Goal: Task Accomplishment & Management: Manage account settings

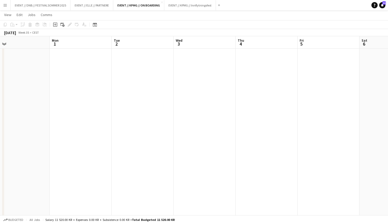
scroll to position [0, 148]
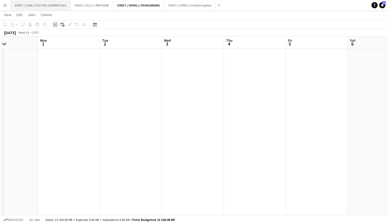
click at [44, 4] on button "EVENT // DNB // FESTIVALSOMMER 2025 Close" at bounding box center [41, 5] width 60 height 10
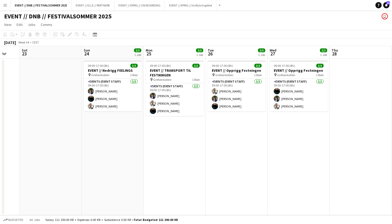
click at [233, 159] on app-date-cell "09:00-17:00 (8h) 3/3 EVENT // Opprigg Festningen pin Grefsenkollen 1 Role Event…" at bounding box center [237, 137] width 62 height 157
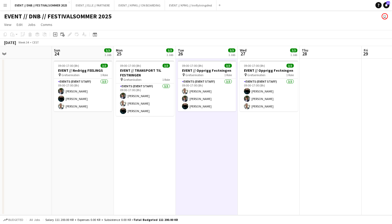
scroll to position [0, 195]
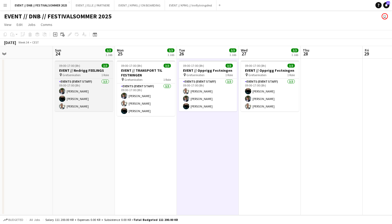
click at [75, 66] on span "09:00-17:00 (8h)" at bounding box center [69, 66] width 21 height 4
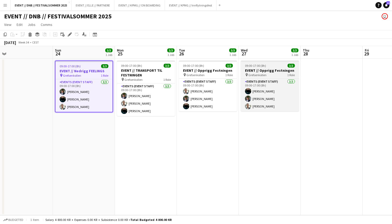
click at [262, 66] on span "09:00-17:00 (8h)" at bounding box center [255, 66] width 21 height 4
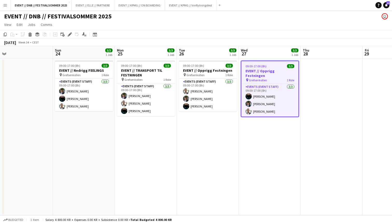
click at [303, 66] on app-date-cell at bounding box center [332, 137] width 62 height 157
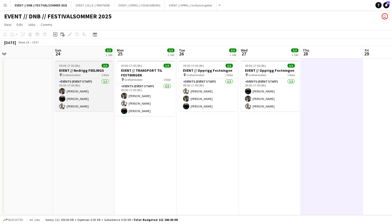
click at [81, 73] on div "pin Grefsenkollen 1 Role" at bounding box center [84, 75] width 58 height 4
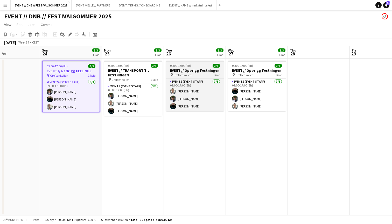
scroll to position [0, 209]
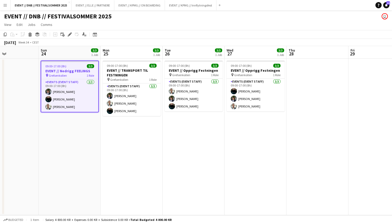
click at [187, 118] on app-date-cell "09:00-17:00 (8h) 3/3 EVENT // Opprigg Festningen pin Grefsenkollen 1 Role Event…" at bounding box center [194, 137] width 62 height 157
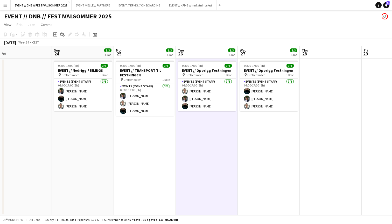
scroll to position [0, 198]
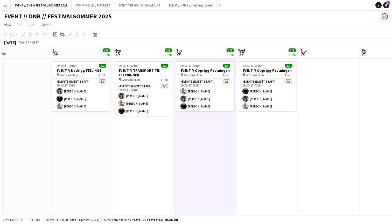
click at [136, 127] on app-date-cell "09:00-17:00 (8h) 3/3 EVENT // TRANSPORT TIL FESTNINGEN pin Grefsenkollen 1 Role…" at bounding box center [143, 137] width 62 height 157
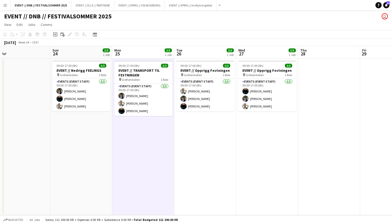
click at [81, 132] on app-date-cell "09:00-17:00 (8h) 3/3 EVENT // Nedrigg FEELINGS pin Grefsenkollen 1 Role Events …" at bounding box center [81, 137] width 62 height 157
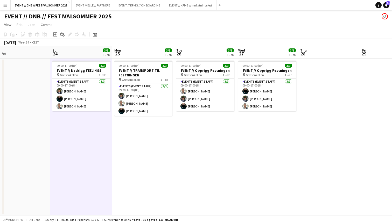
scroll to position [0, 197]
click at [186, 128] on app-date-cell "09:00-17:00 (8h) 3/3 EVENT // Opprigg Festningen pin Grefsenkollen 1 Role Event…" at bounding box center [206, 137] width 62 height 157
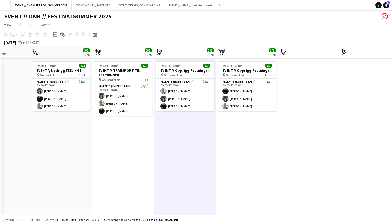
scroll to position [0, 219]
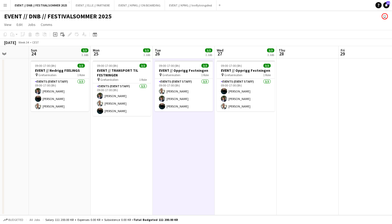
click at [253, 120] on app-date-cell "09:00-17:00 (8h) 3/3 EVENT // Opprigg Festningen pin Grefsenkollen 1 Role Event…" at bounding box center [246, 137] width 62 height 157
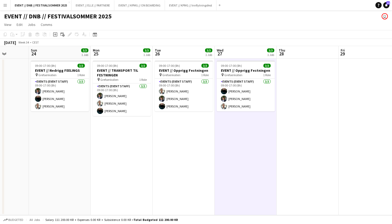
click at [282, 119] on app-date-cell at bounding box center [308, 137] width 62 height 157
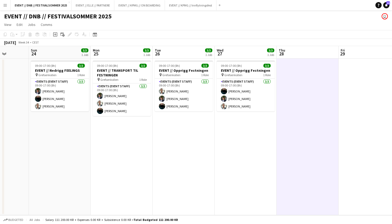
click at [99, 132] on app-date-cell "09:00-17:00 (8h) 3/3 EVENT // TRANSPORT TIL FESTNINGEN pin Grefsenkollen 1 Role…" at bounding box center [122, 137] width 62 height 157
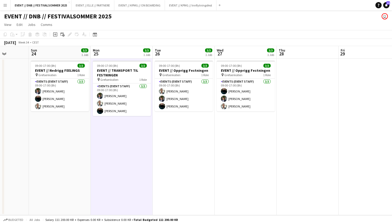
click at [51, 121] on app-date-cell "09:00-17:00 (8h) 3/3 EVENT // Nedrigg FEELINGS pin Grefsenkollen 1 Role Events …" at bounding box center [60, 137] width 62 height 157
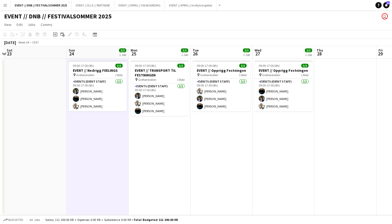
scroll to position [0, 118]
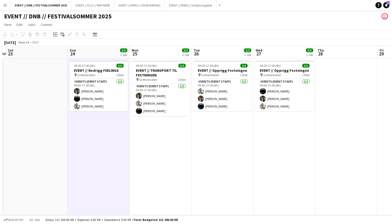
click at [266, 134] on app-date-cell "09:00-17:00 (8h) 3/3 EVENT // Opprigg Festningen pin Grefsenkollen 1 Role Event…" at bounding box center [285, 137] width 62 height 157
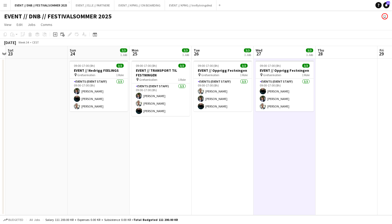
click at [340, 90] on app-date-cell at bounding box center [347, 137] width 62 height 157
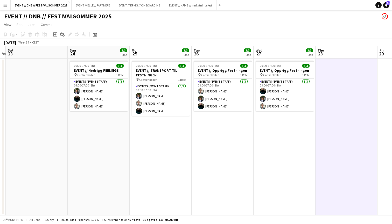
click at [278, 140] on app-date-cell "09:00-17:00 (8h) 3/3 EVENT // Opprigg Festningen pin Grefsenkollen 1 Role Event…" at bounding box center [285, 137] width 62 height 157
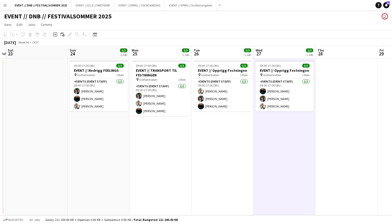
click at [217, 146] on app-date-cell "09:00-17:00 (8h) 3/3 EVENT // Opprigg Festningen pin Grefsenkollen 1 Role Event…" at bounding box center [223, 137] width 62 height 157
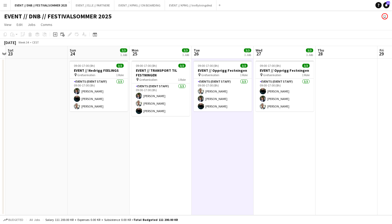
click at [150, 158] on app-date-cell "09:00-17:00 (8h) 3/3 EVENT // TRANSPORT TIL FESTNINGEN pin Grefsenkollen 1 Role…" at bounding box center [161, 137] width 62 height 157
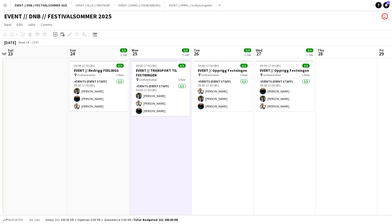
click at [115, 161] on app-date-cell "09:00-17:00 (8h) 3/3 EVENT // Nedrigg FEELINGS pin Grefsenkollen 1 Role Events …" at bounding box center [99, 137] width 62 height 157
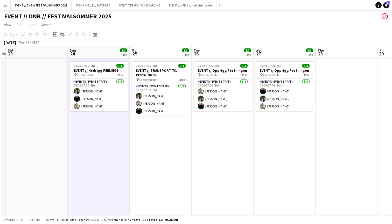
click at [61, 139] on app-date-cell at bounding box center [37, 137] width 62 height 157
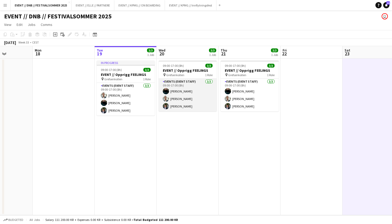
scroll to position [0, 217]
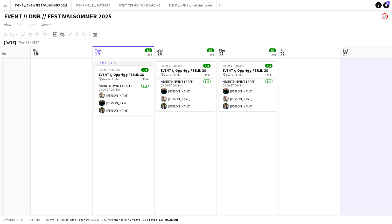
click at [287, 94] on app-date-cell at bounding box center [310, 137] width 62 height 157
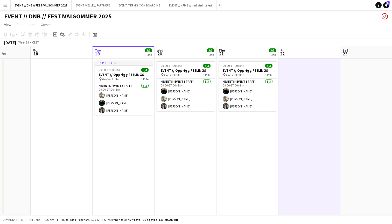
click at [59, 88] on app-date-cell at bounding box center [62, 137] width 62 height 157
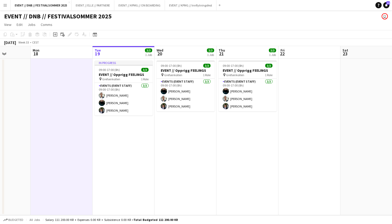
click at [296, 113] on app-date-cell at bounding box center [310, 137] width 62 height 157
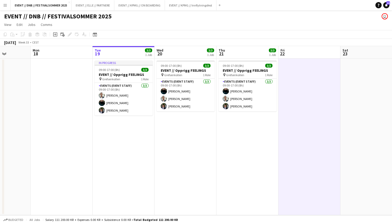
click at [58, 78] on app-date-cell at bounding box center [62, 137] width 62 height 157
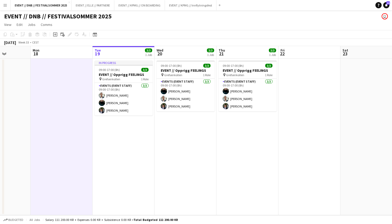
click at [295, 91] on app-date-cell at bounding box center [310, 137] width 62 height 157
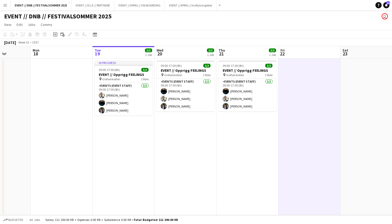
click at [71, 100] on app-date-cell at bounding box center [62, 137] width 62 height 157
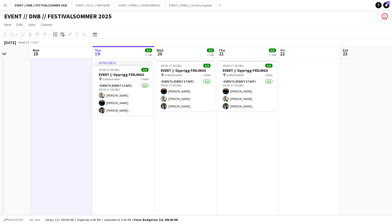
click at [294, 93] on app-date-cell at bounding box center [310, 137] width 62 height 157
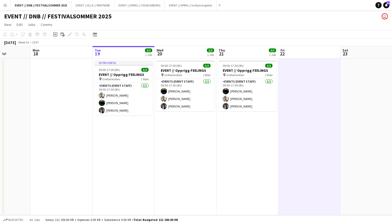
click at [72, 69] on app-date-cell at bounding box center [62, 137] width 62 height 157
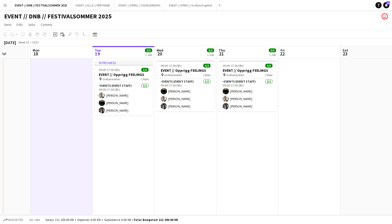
click at [285, 89] on app-date-cell at bounding box center [310, 137] width 62 height 157
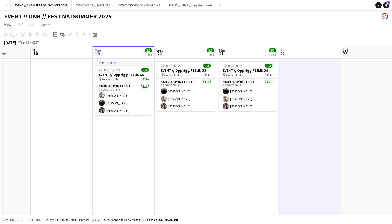
click at [60, 85] on app-date-cell at bounding box center [62, 137] width 62 height 157
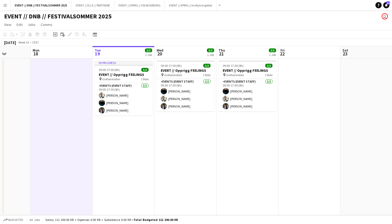
click at [312, 81] on app-date-cell at bounding box center [310, 137] width 62 height 157
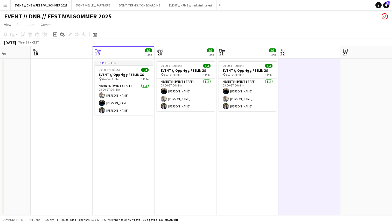
click at [50, 94] on app-date-cell at bounding box center [62, 137] width 62 height 157
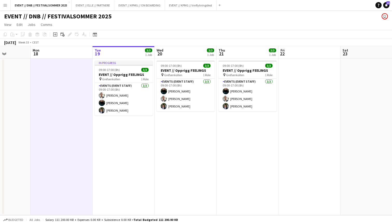
click at [313, 82] on app-date-cell at bounding box center [310, 137] width 62 height 157
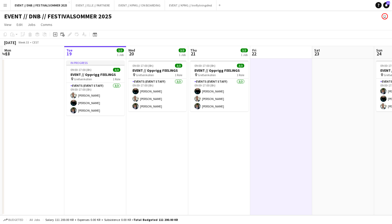
scroll to position [0, 247]
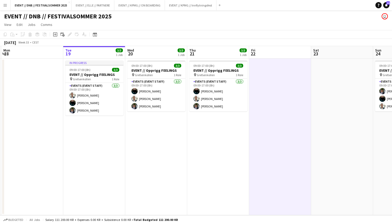
click at [313, 122] on app-date-cell at bounding box center [342, 137] width 62 height 157
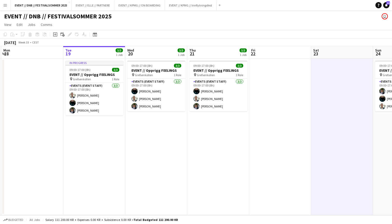
click at [279, 121] on app-date-cell at bounding box center [280, 137] width 62 height 157
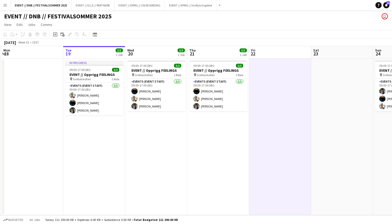
click at [337, 89] on app-date-cell at bounding box center [342, 137] width 62 height 157
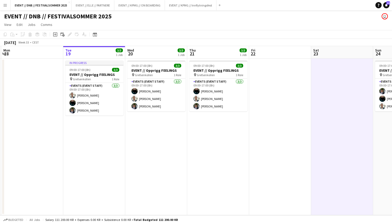
click at [280, 91] on app-date-cell at bounding box center [280, 137] width 62 height 157
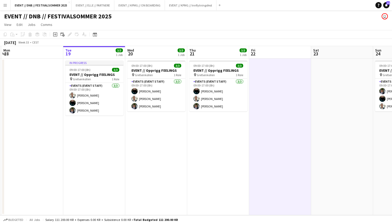
click at [336, 89] on app-date-cell at bounding box center [342, 137] width 62 height 157
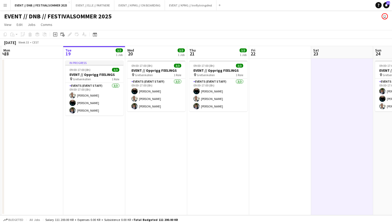
click at [286, 100] on app-date-cell at bounding box center [280, 137] width 62 height 157
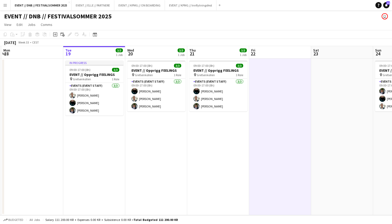
click at [28, 92] on app-date-cell at bounding box center [32, 137] width 62 height 157
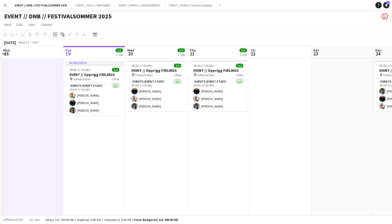
click at [265, 88] on app-date-cell at bounding box center [280, 137] width 62 height 157
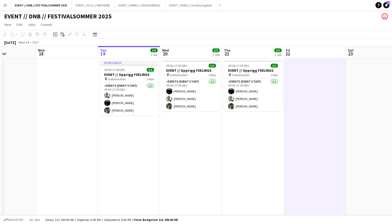
scroll to position [0, 192]
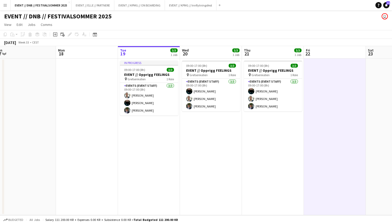
click at [210, 143] on app-date-cell "09:00-17:00 (8h) 3/3 EVENT // Opprigg FEELINGS pin Grefsenkollen 1 Role Events …" at bounding box center [211, 137] width 62 height 157
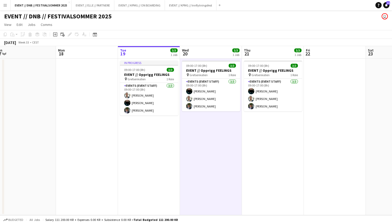
click at [276, 140] on app-date-cell "09:00-17:00 (8h) 3/3 EVENT // Opprigg FEELINGS pin Grefsenkollen 1 Role Events …" at bounding box center [273, 137] width 62 height 157
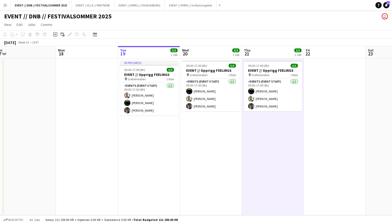
click at [317, 95] on app-date-cell at bounding box center [335, 137] width 62 height 157
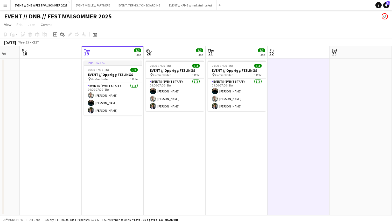
scroll to position [0, 228]
click at [300, 129] on app-date-cell at bounding box center [299, 137] width 62 height 157
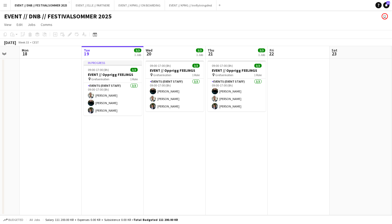
click at [65, 131] on app-date-cell at bounding box center [51, 137] width 62 height 157
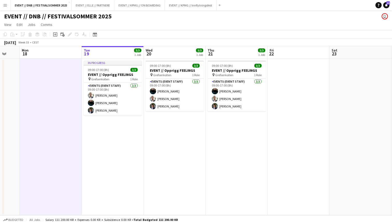
click at [275, 126] on app-date-cell at bounding box center [299, 137] width 62 height 157
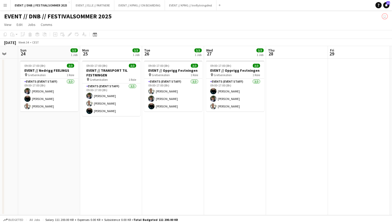
scroll to position [0, 151]
